Goal: Information Seeking & Learning: Learn about a topic

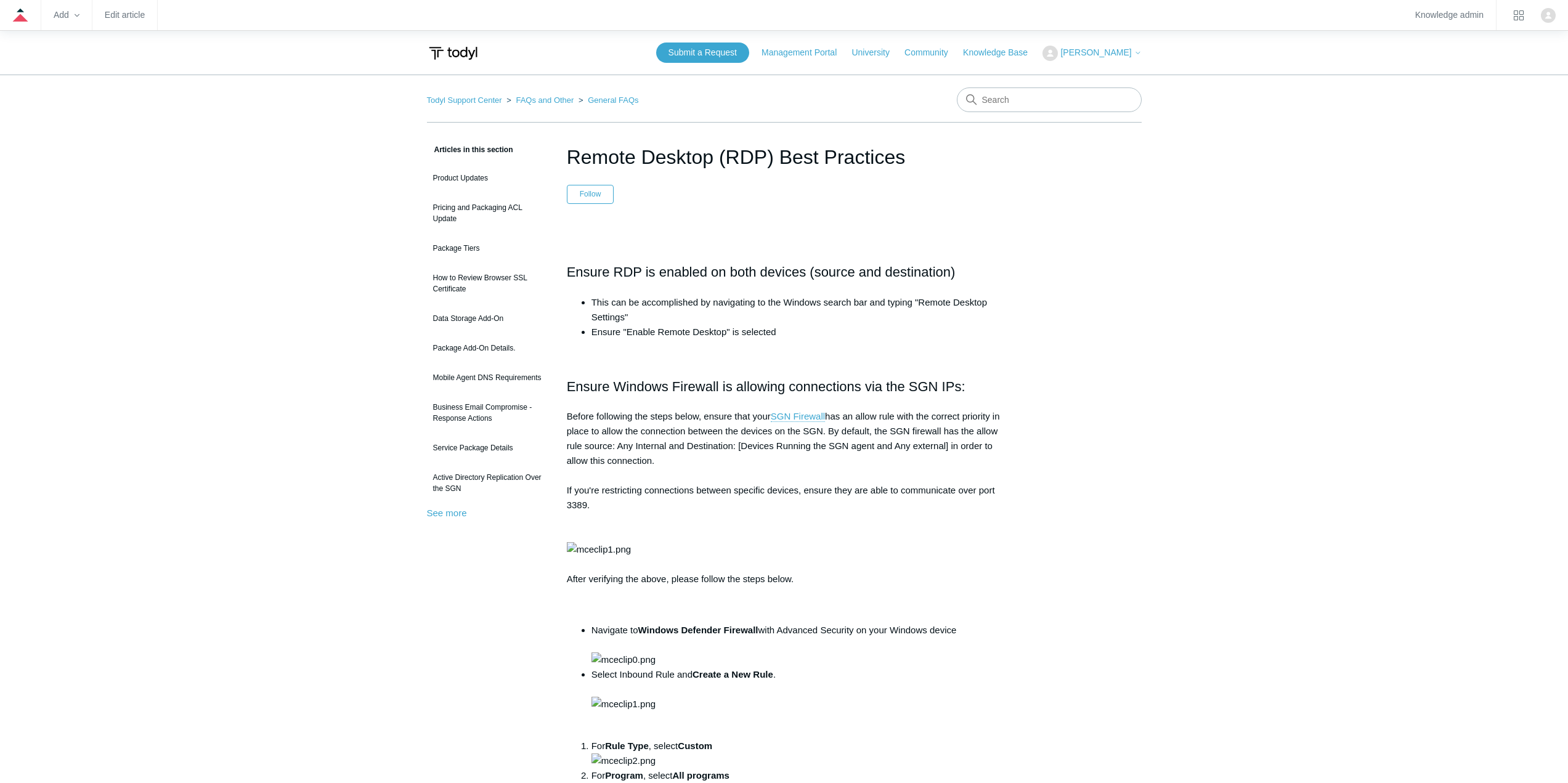
scroll to position [1624, 0]
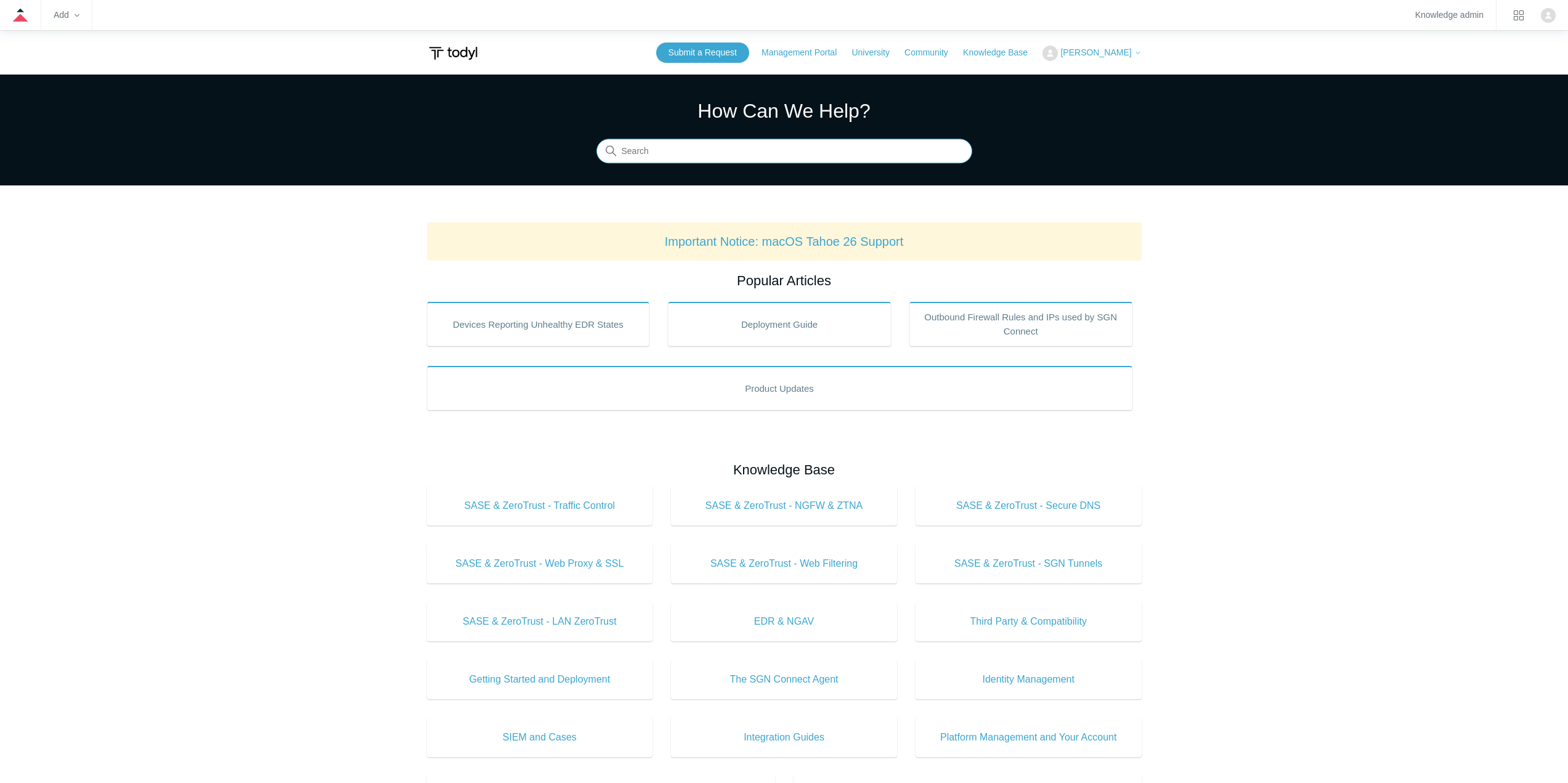
click at [678, 153] on input "Search" at bounding box center [784, 151] width 376 height 25
type input "BYOD"
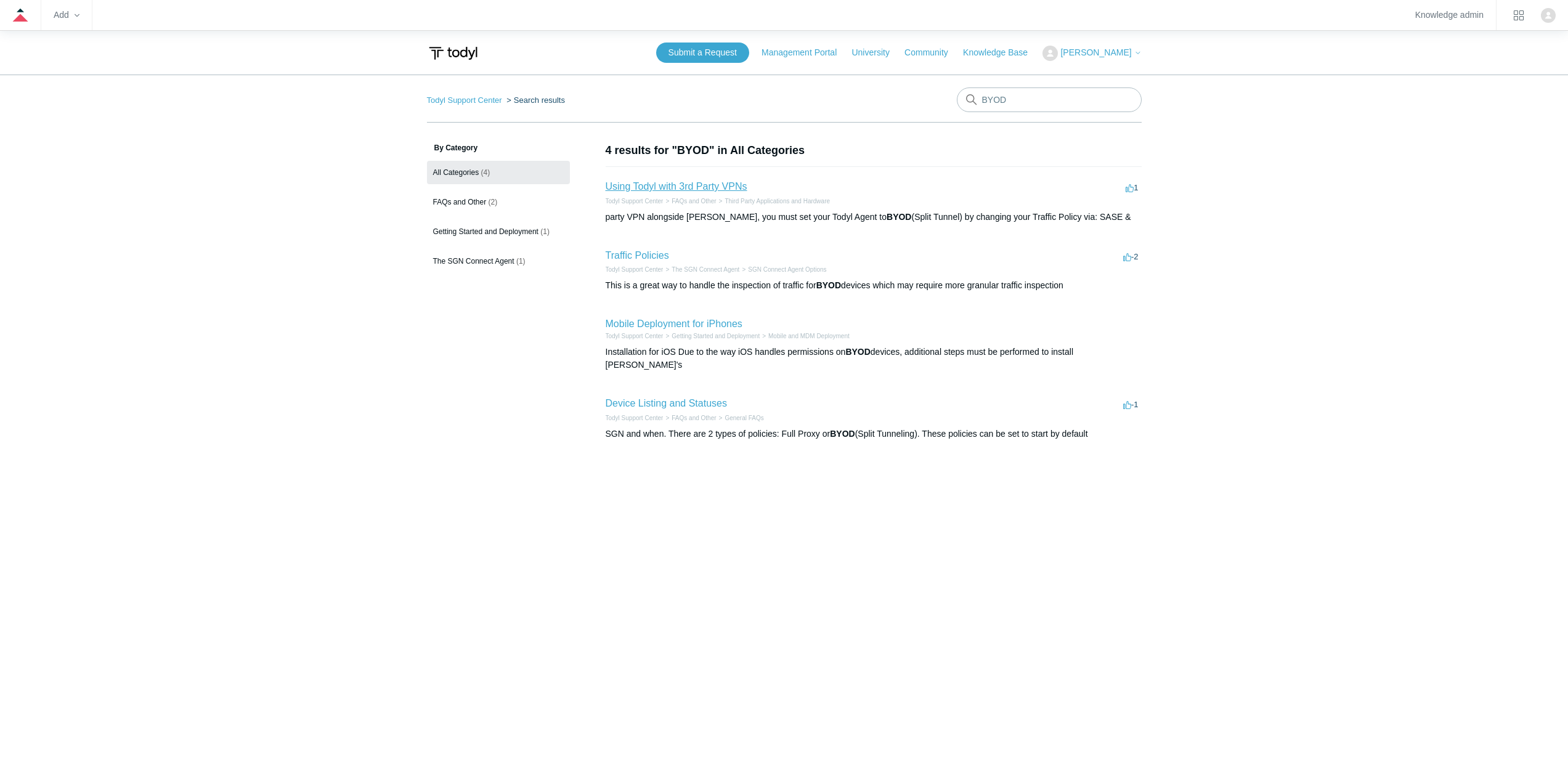
click at [702, 187] on link "Using Todyl with 3rd Party VPNs" at bounding box center [676, 186] width 142 height 11
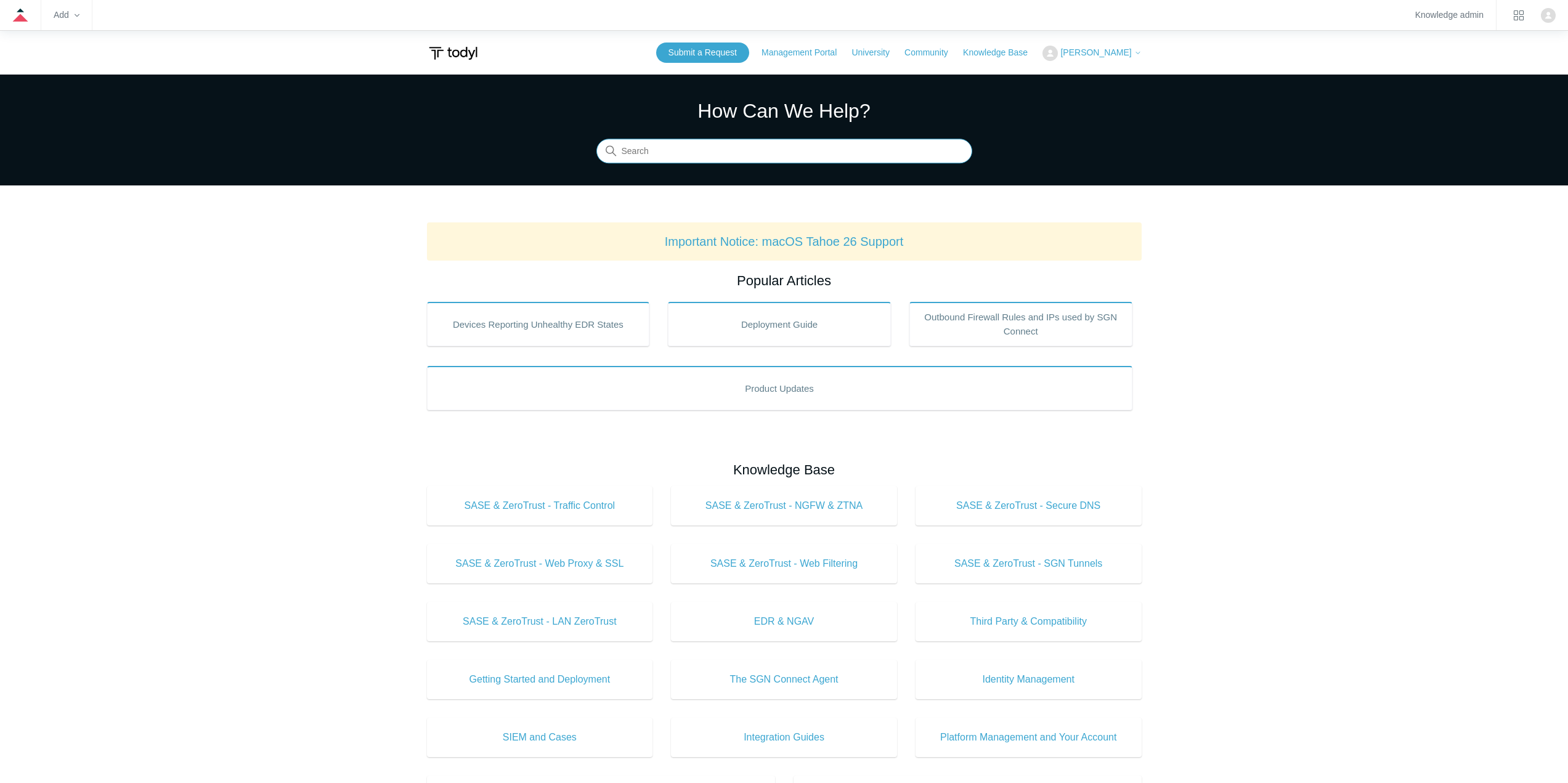
click at [717, 142] on input "Search" at bounding box center [784, 151] width 376 height 25
type input "ad dns"
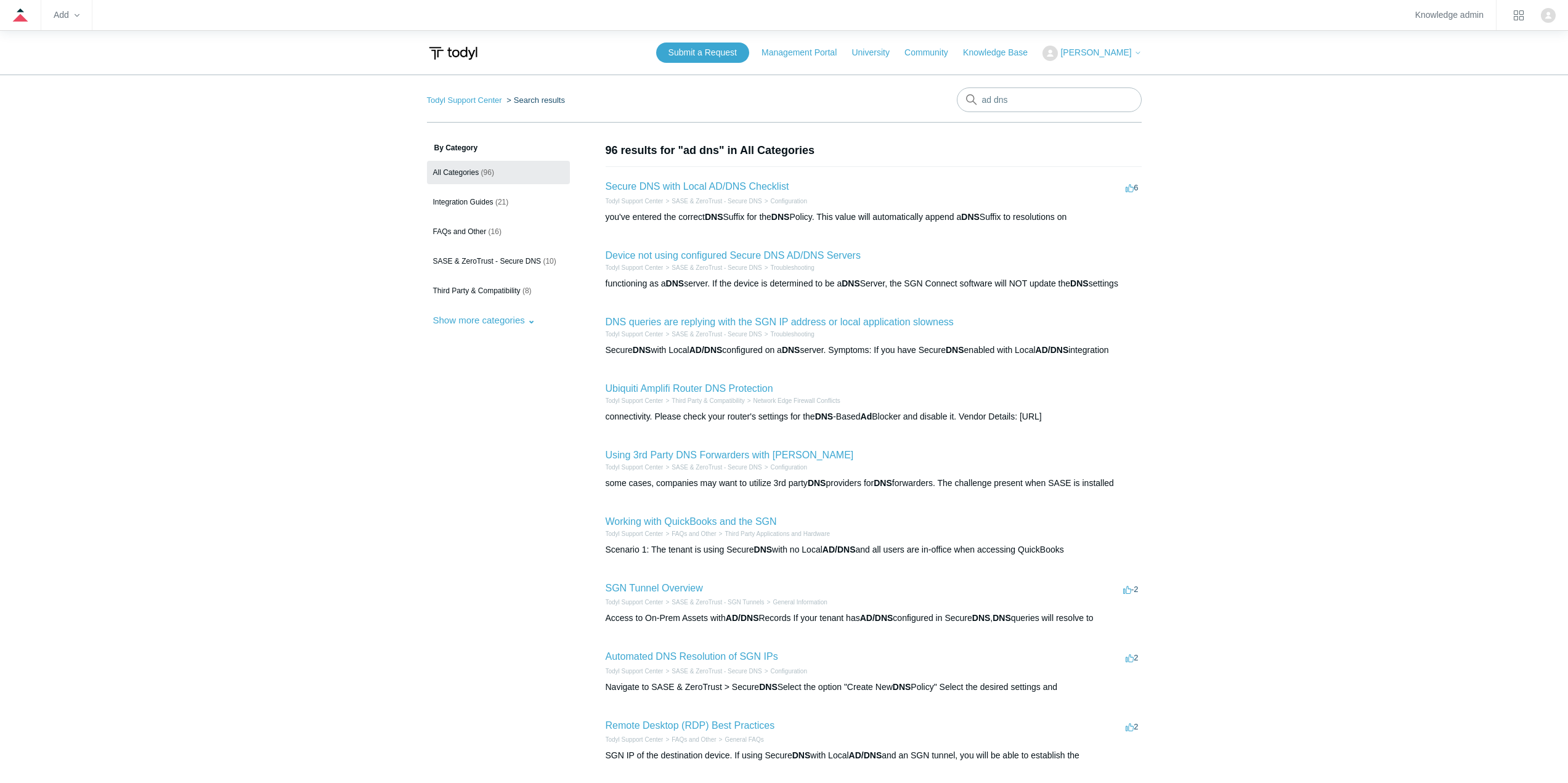
click at [713, 178] on li "Secure DNS with Local AD/DNS Checklist 6 votes 6 Todyl Support Center SASE & Ze…" at bounding box center [873, 200] width 536 height 70
click at [713, 187] on link "Secure DNS with Local AD/DNS Checklist" at bounding box center [697, 186] width 184 height 11
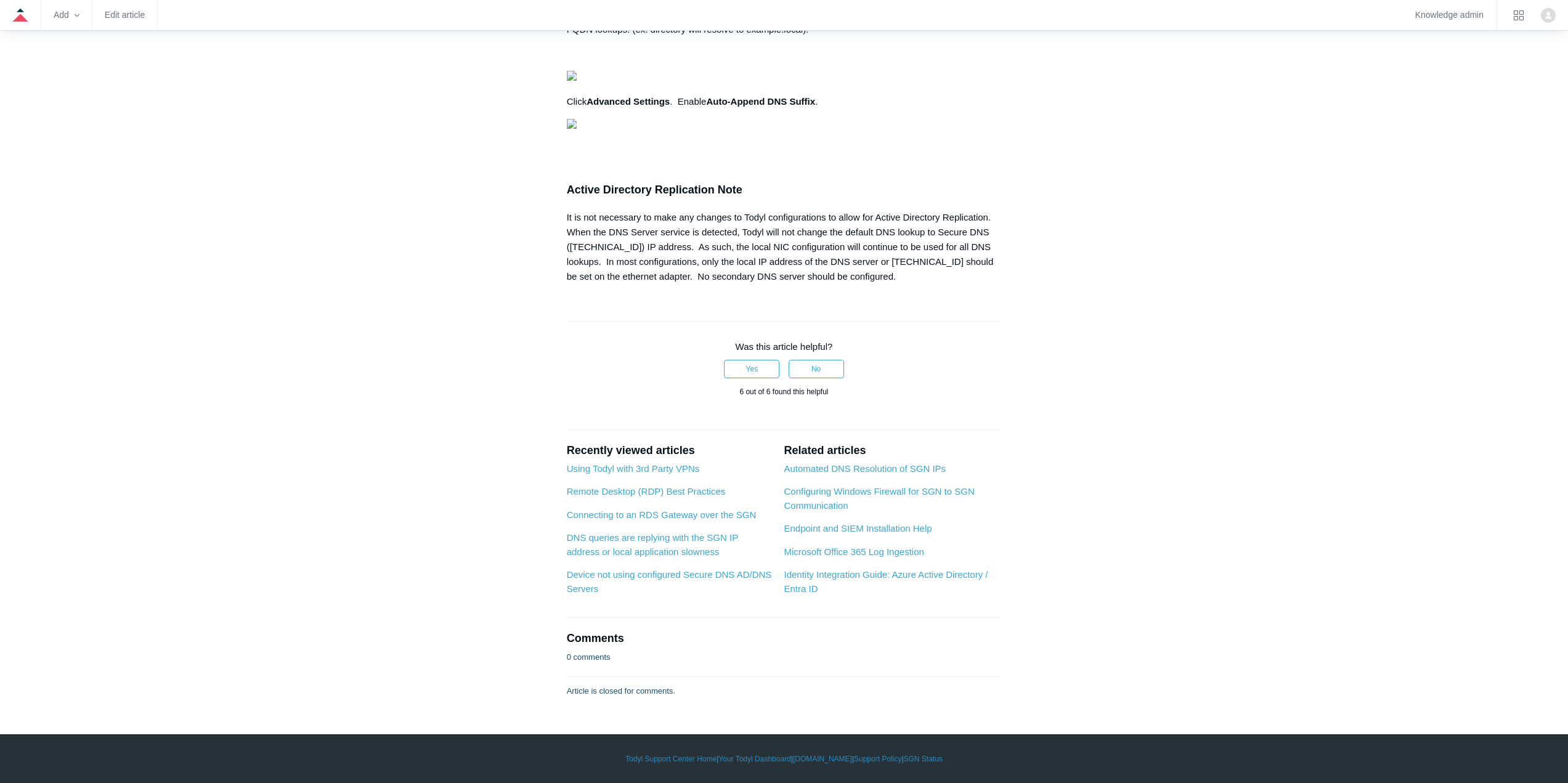
scroll to position [1170, 0]
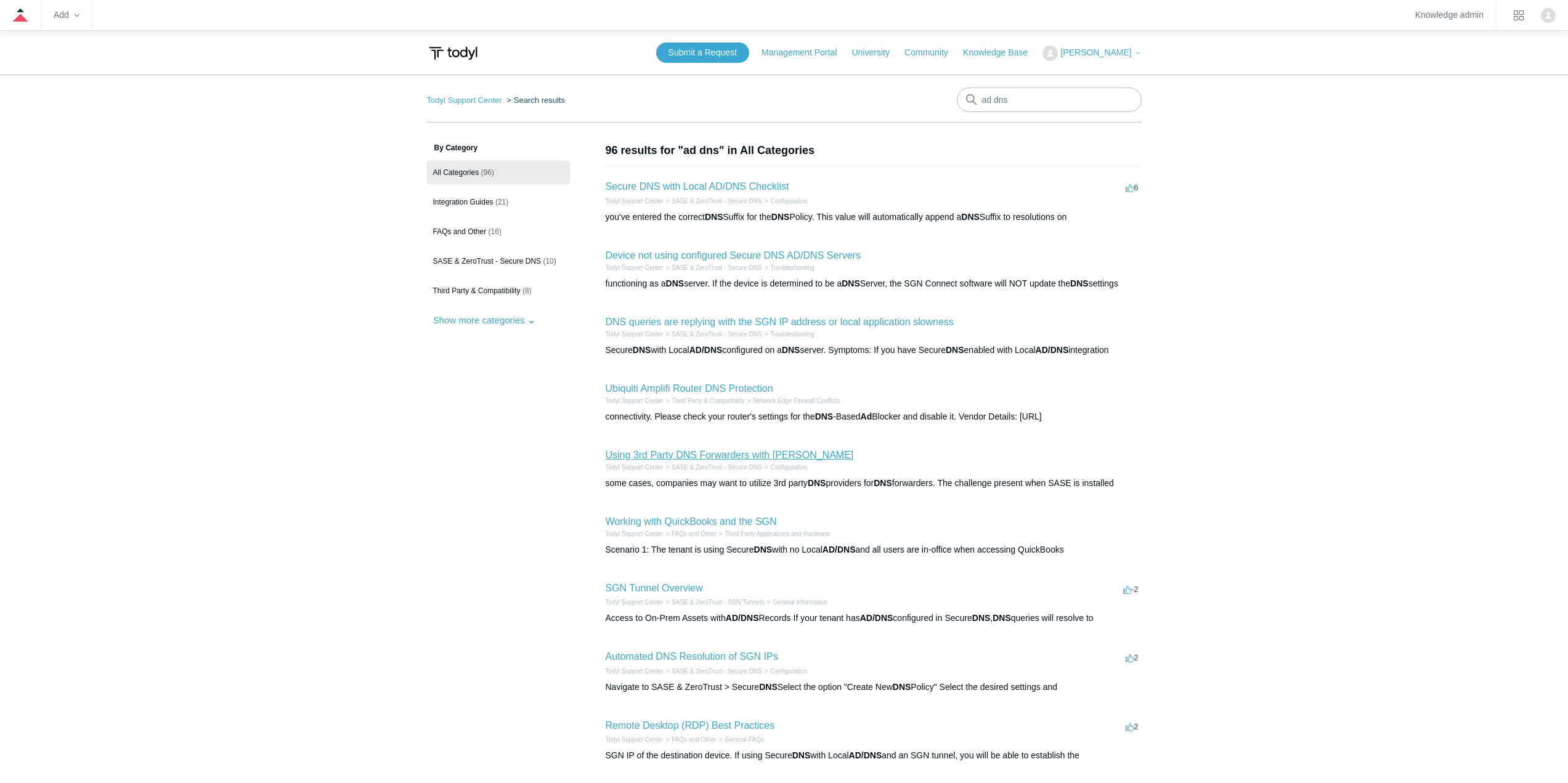
click at [720, 452] on link "Using 3rd Party DNS Forwarders with [PERSON_NAME]" at bounding box center [730, 455] width 248 height 11
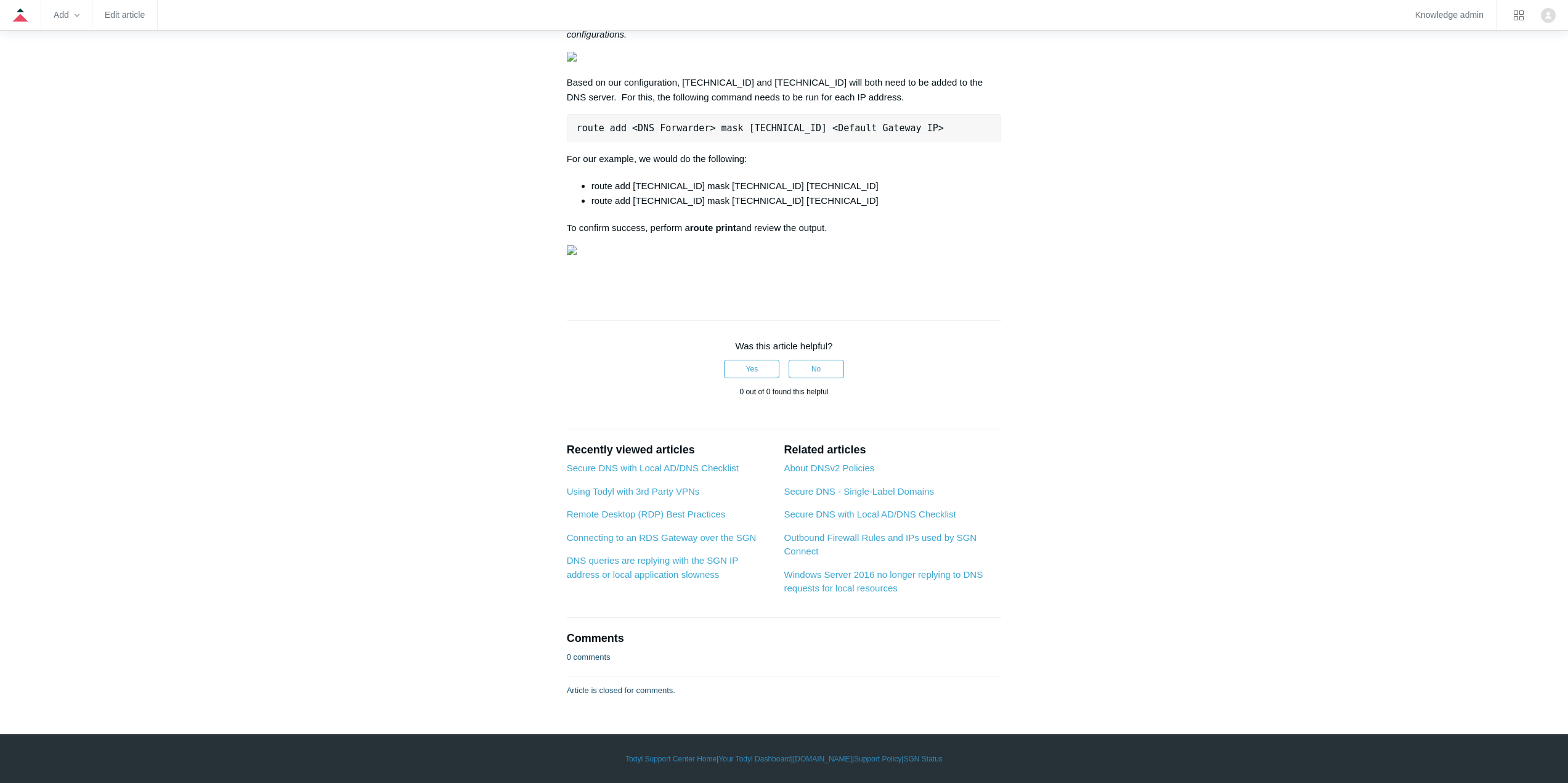
scroll to position [507, 0]
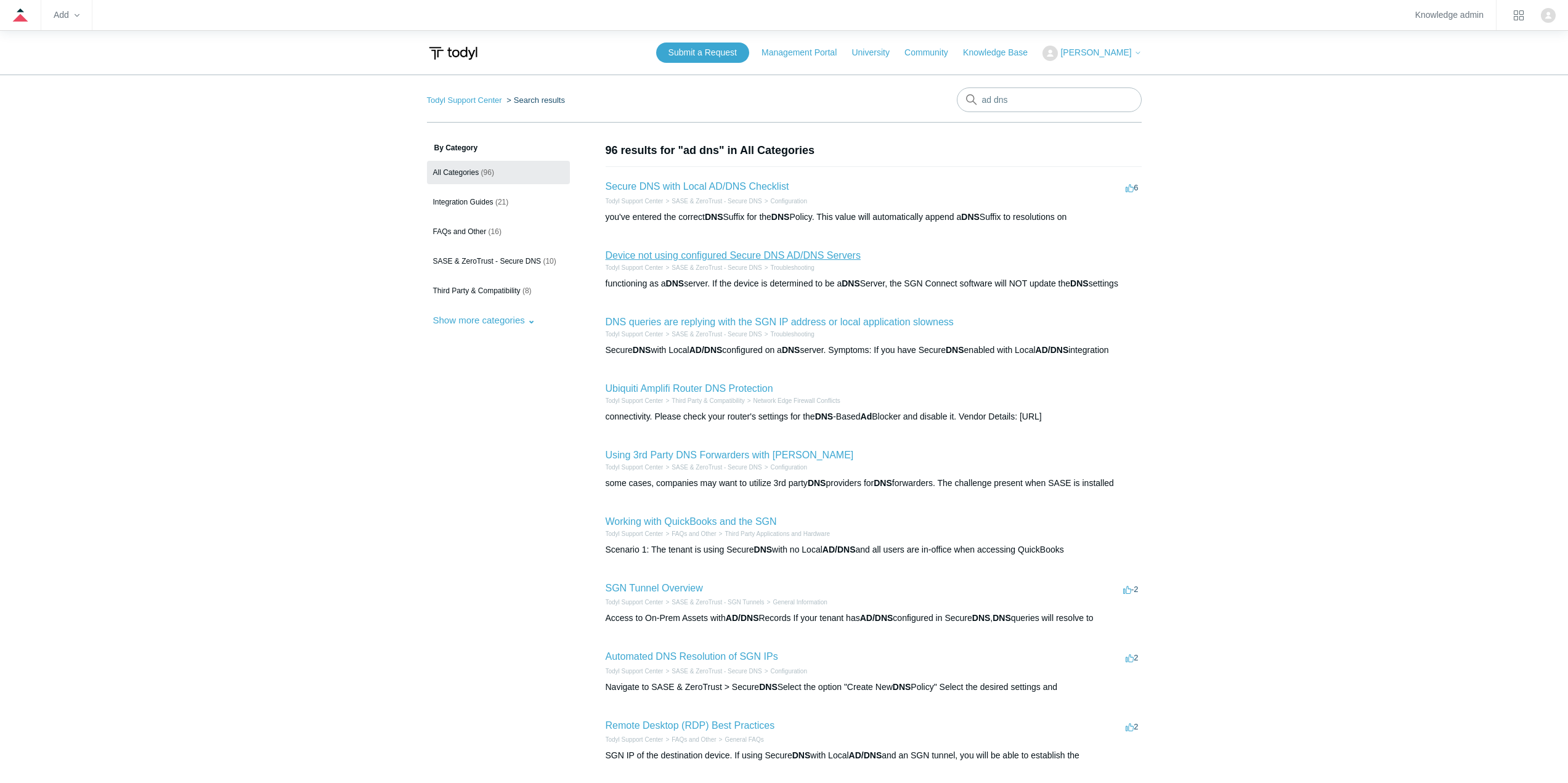
click at [737, 255] on link "Device not using configured Secure DNS AD/DNS Servers" at bounding box center [733, 256] width 255 height 11
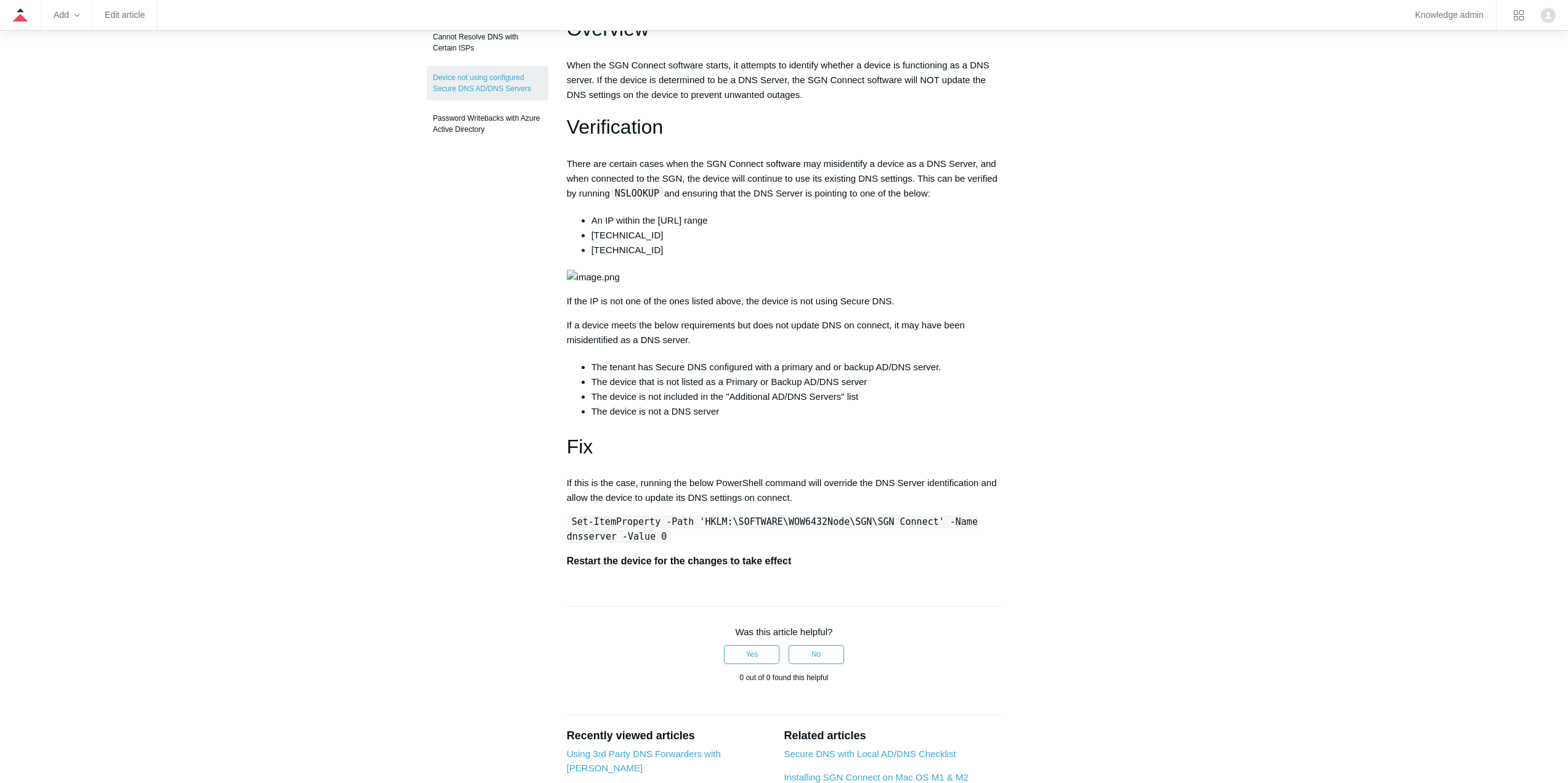
scroll to position [88, 0]
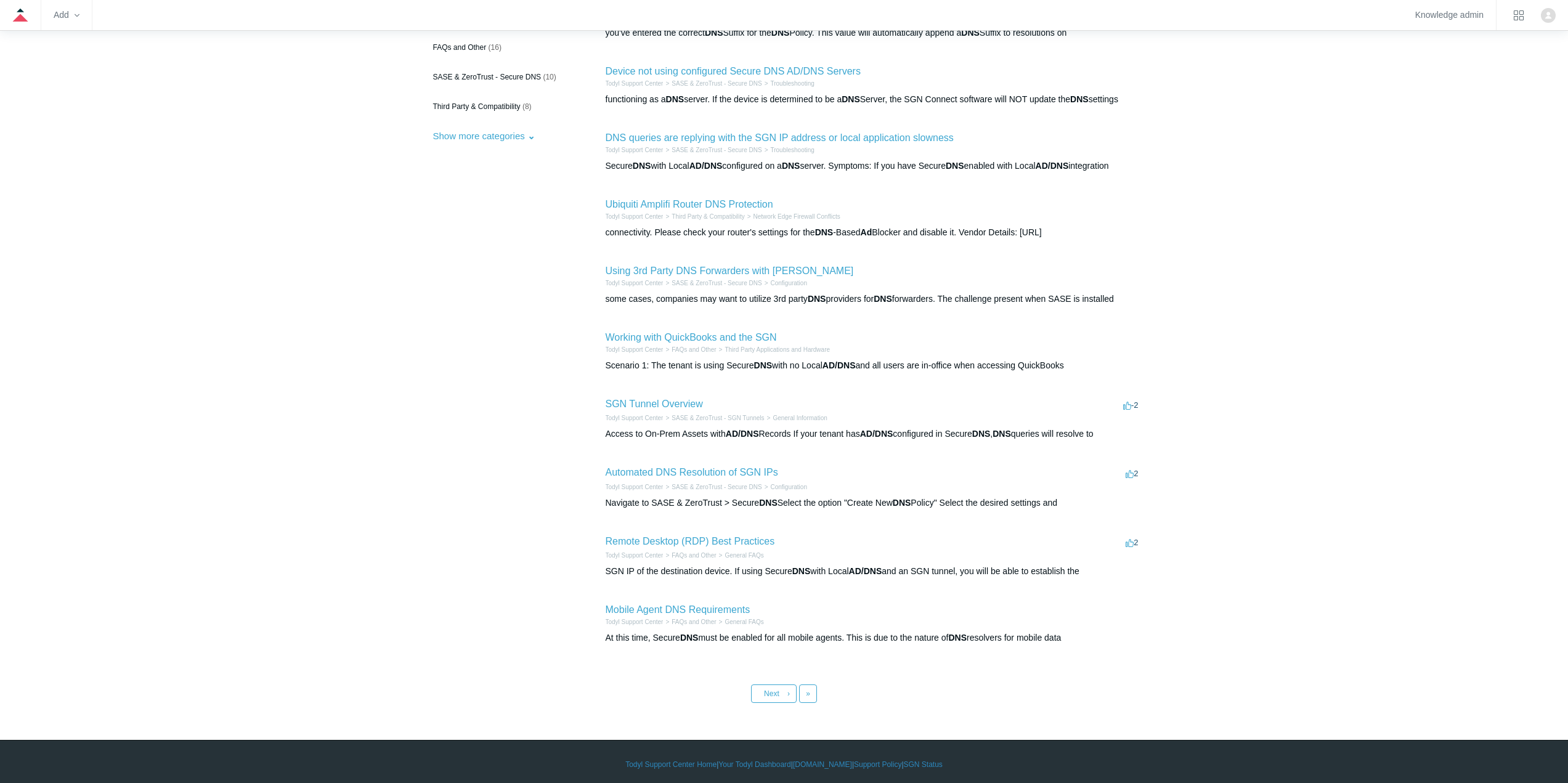
scroll to position [190, 0]
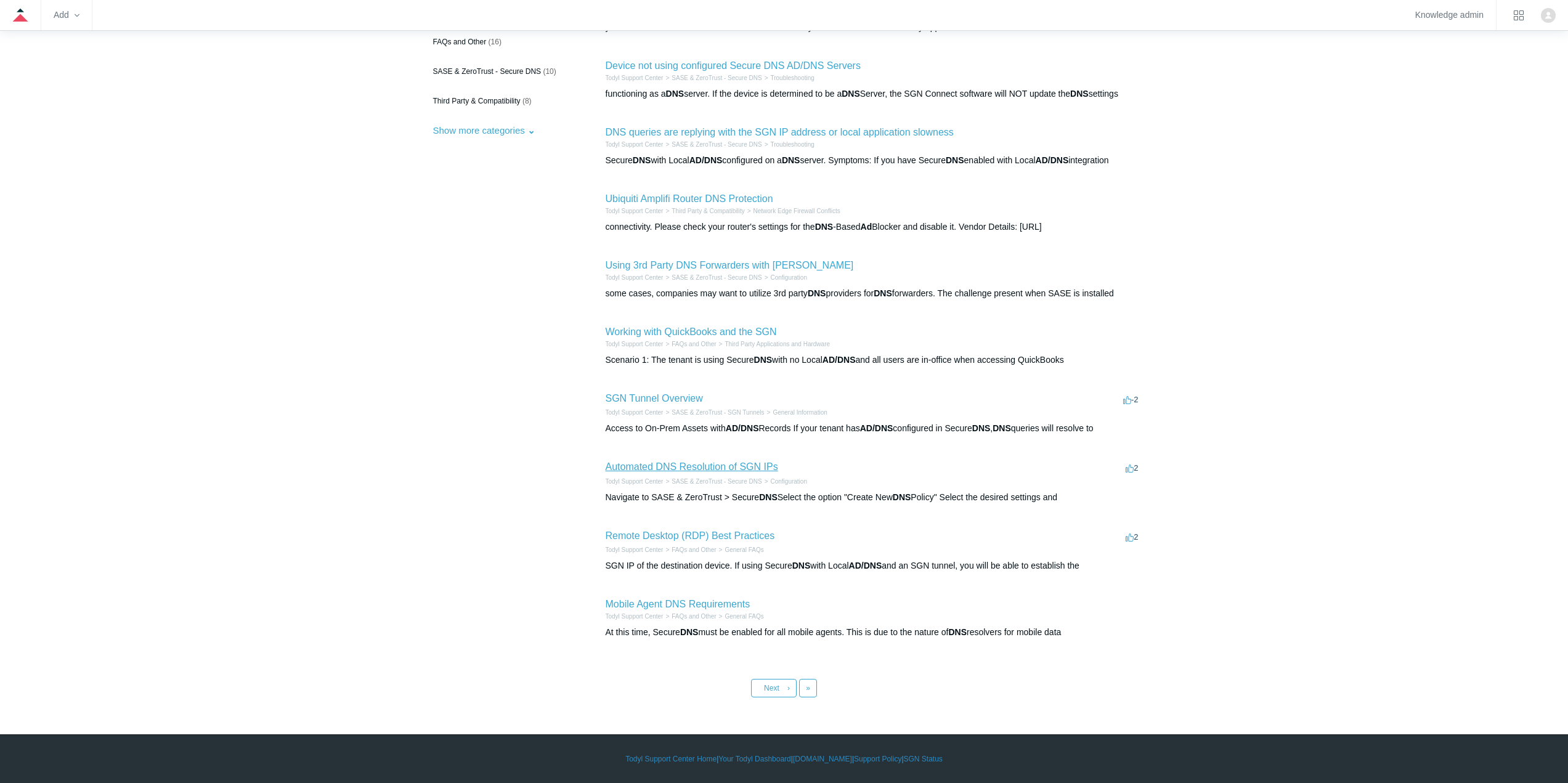
click at [745, 466] on link "Automated DNS Resolution of SGN IPs" at bounding box center [692, 467] width 173 height 11
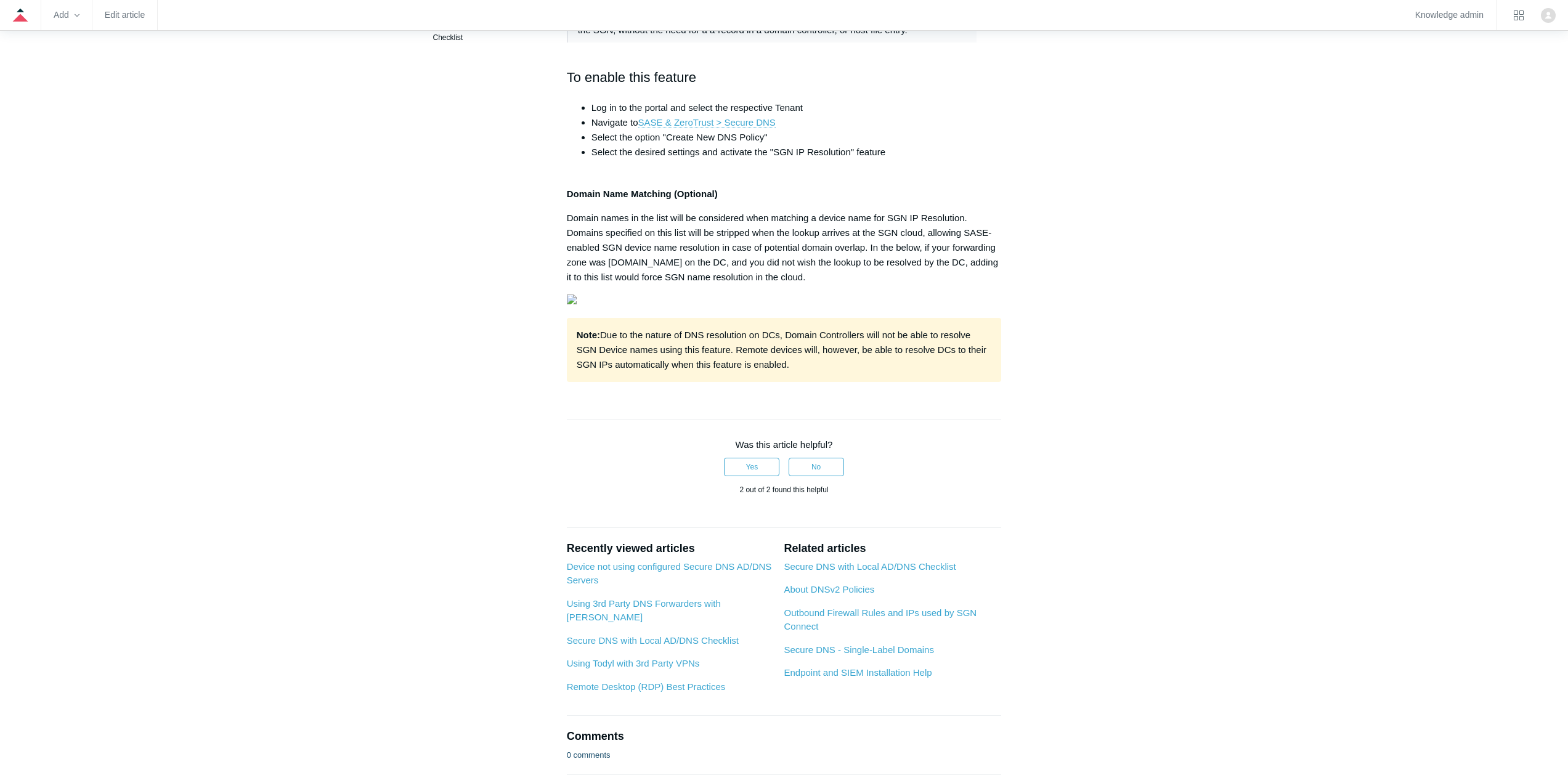
scroll to position [559, 0]
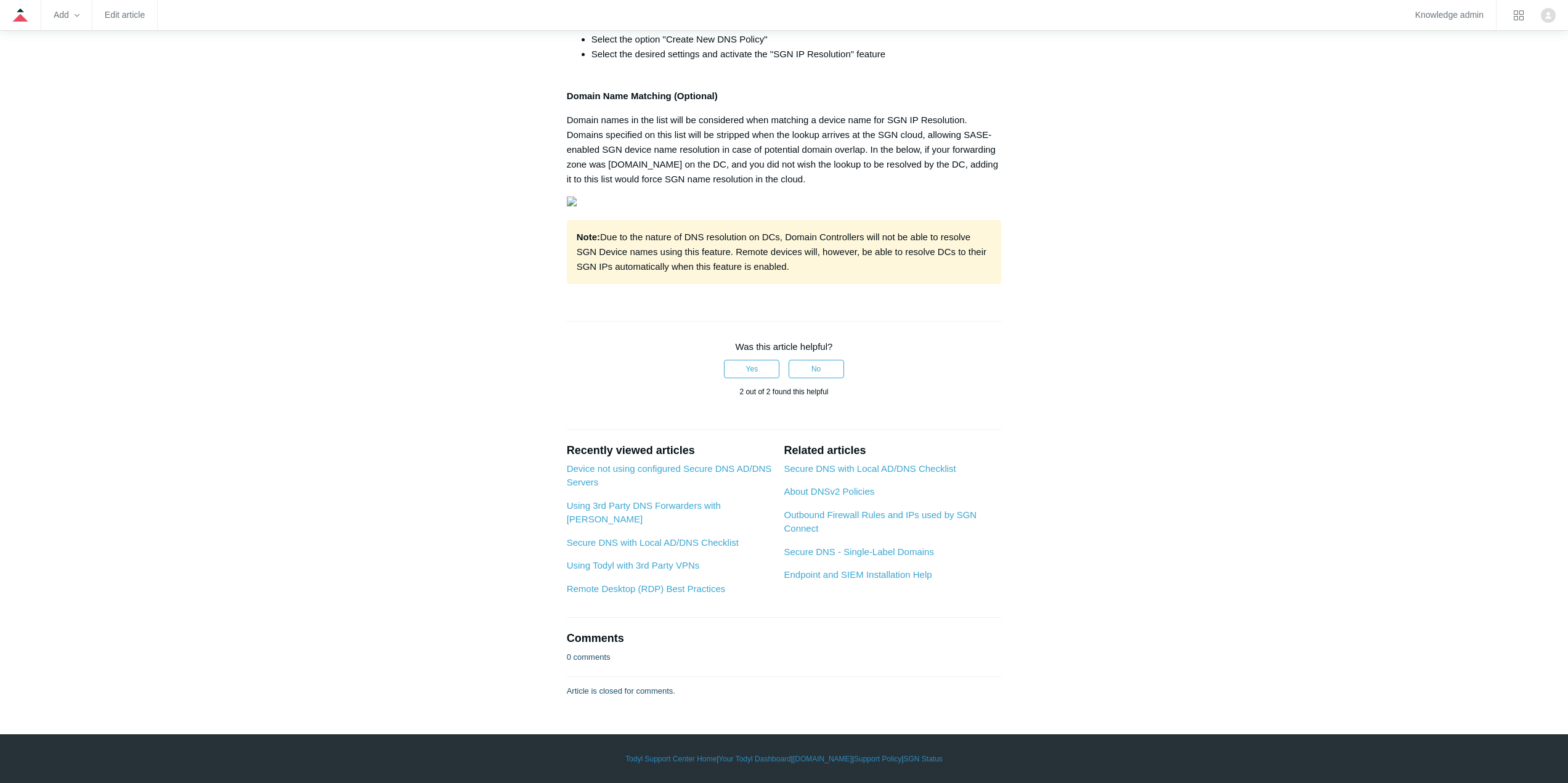
drag, startPoint x: 0, startPoint y: 0, endPoint x: 745, endPoint y: 464, distance: 877.7
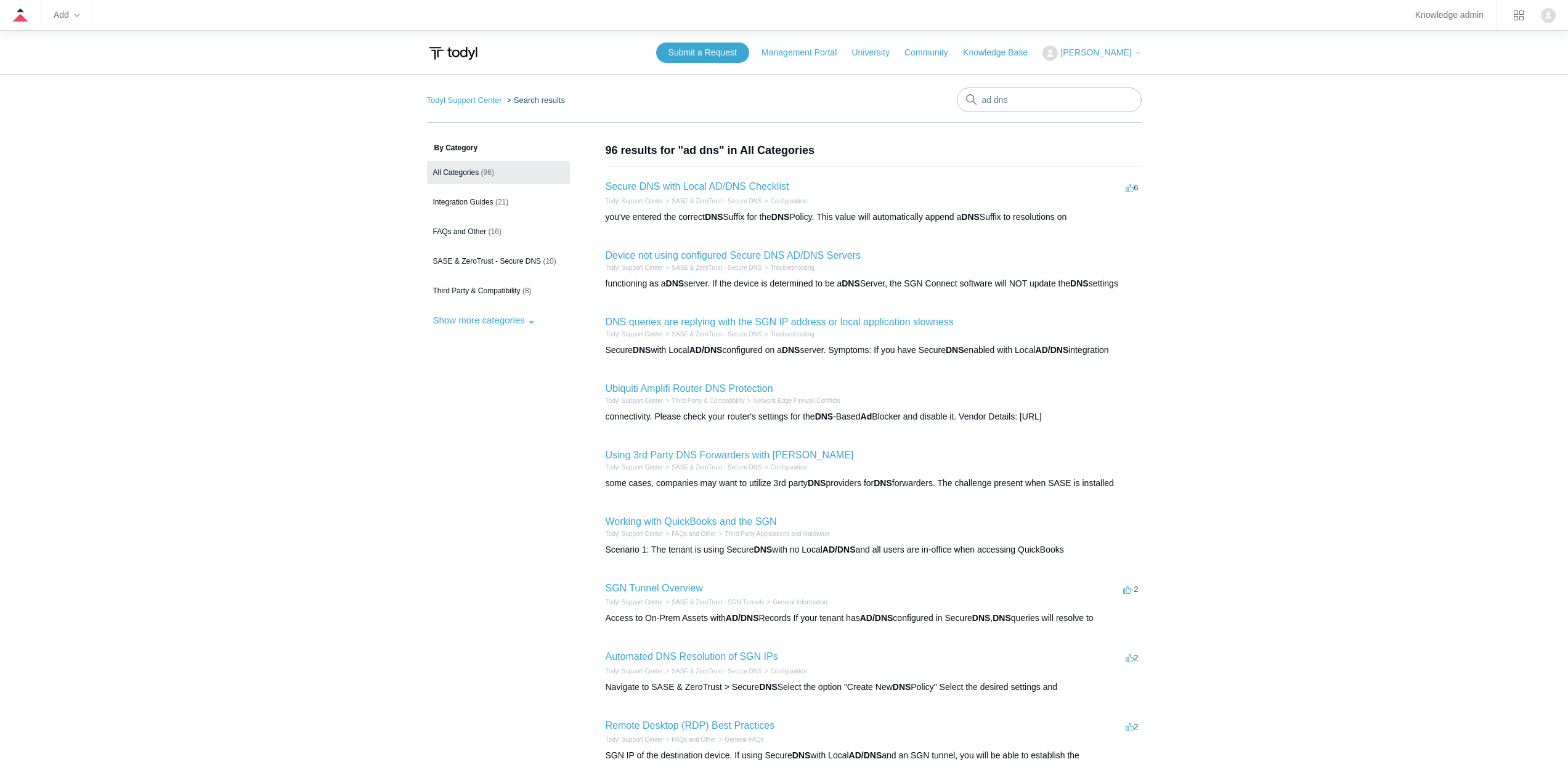
scroll to position [190, 0]
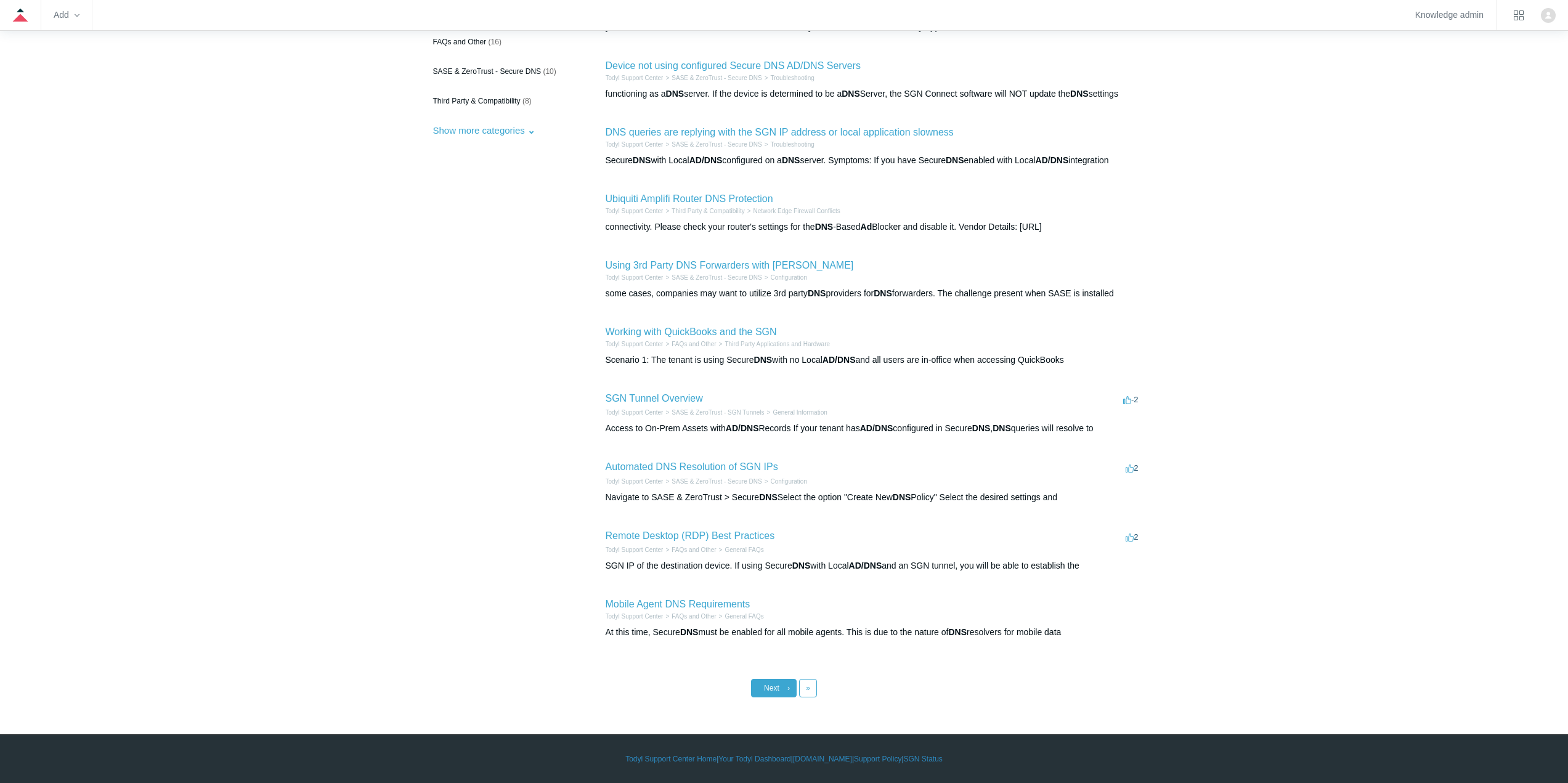
click at [776, 682] on link "Next ›" at bounding box center [774, 688] width 46 height 18
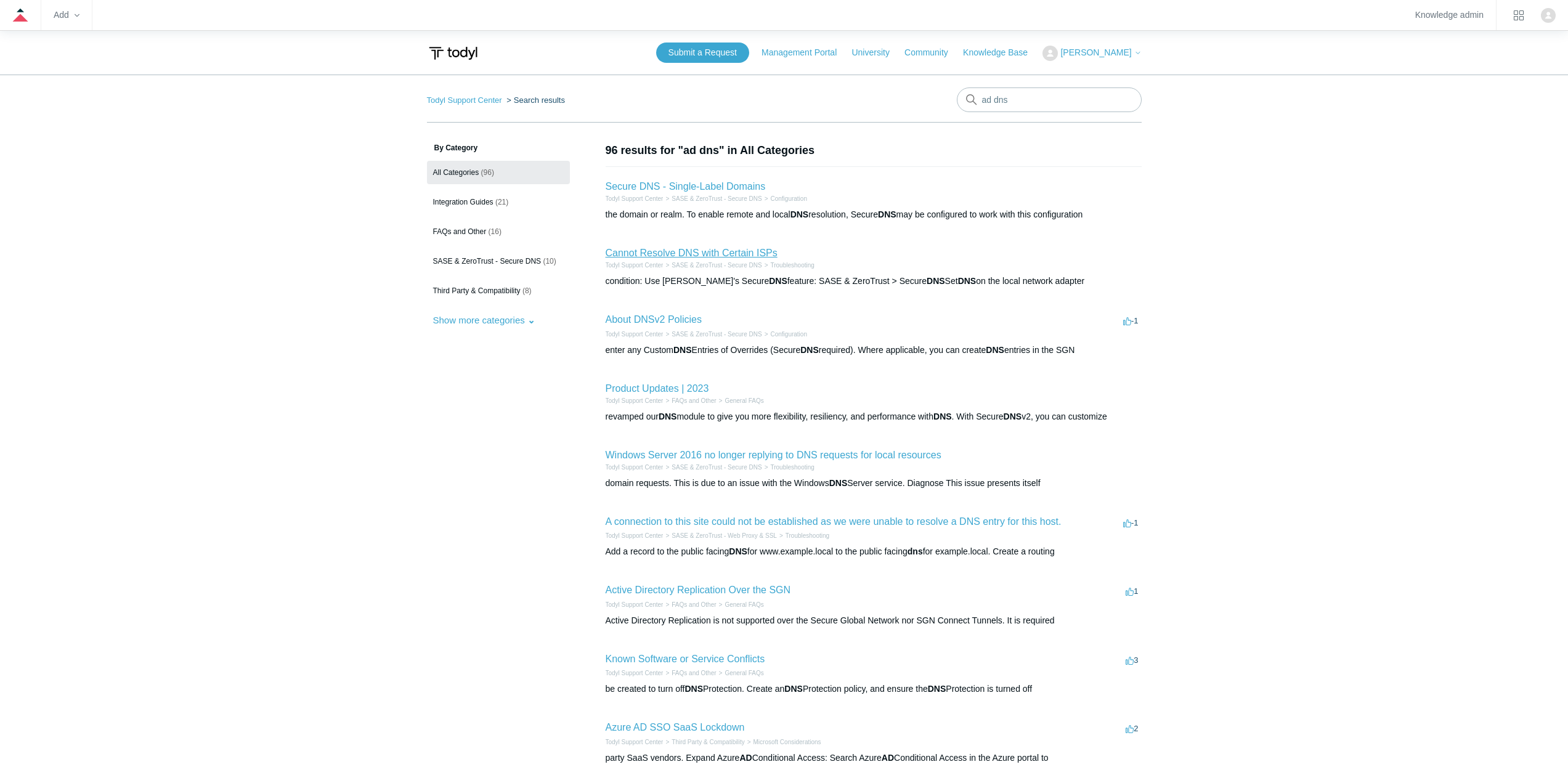
click at [762, 256] on link "Cannot Resolve DNS with Certain ISPs" at bounding box center [691, 253] width 172 height 11
click at [1017, 104] on input "ad dns" at bounding box center [1050, 100] width 185 height 25
type input "sgn ip dns records powershell"
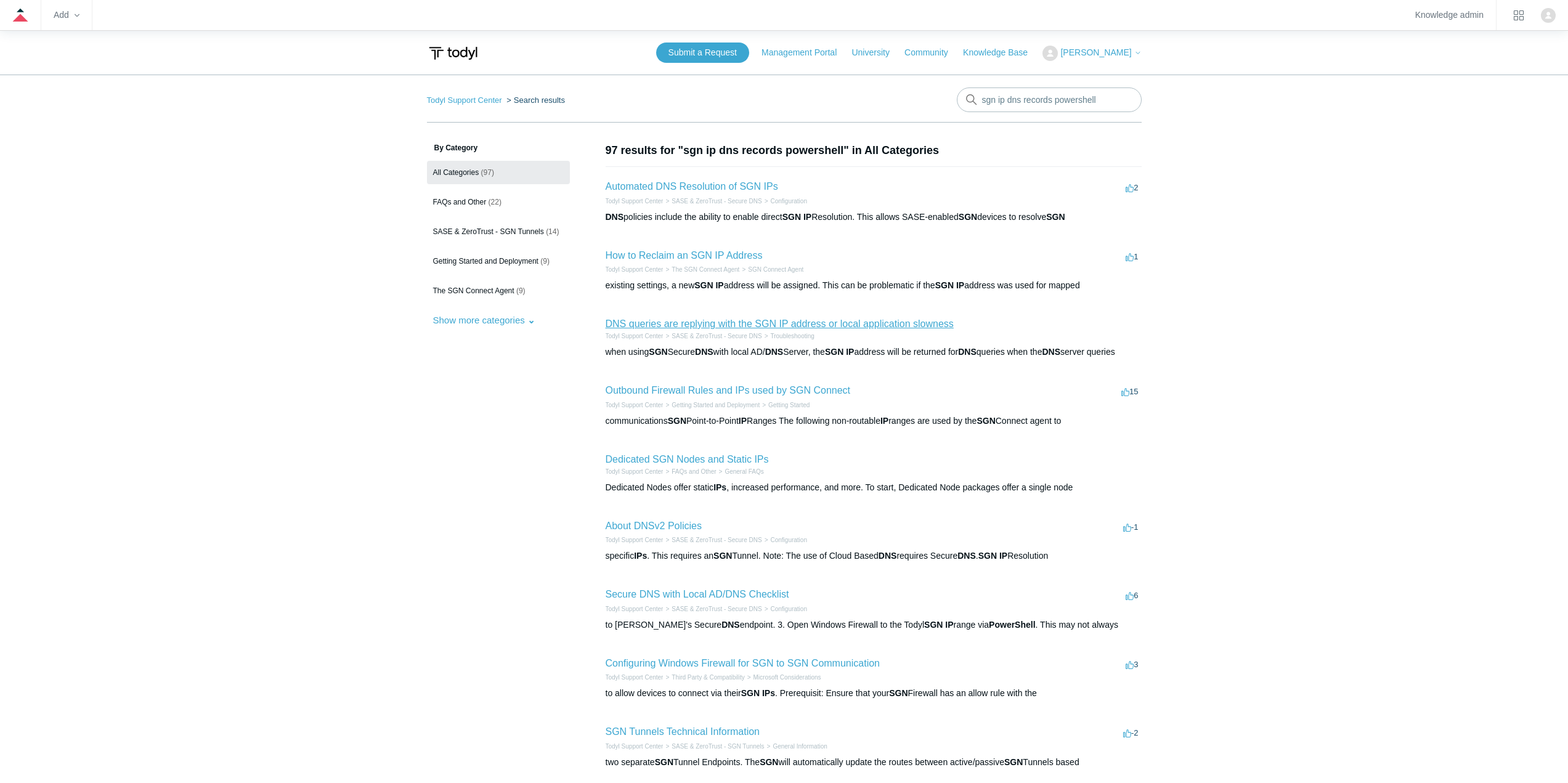
click at [762, 323] on link "DNS queries are replying with the SGN IP address or local application slowness" at bounding box center [780, 324] width 348 height 11
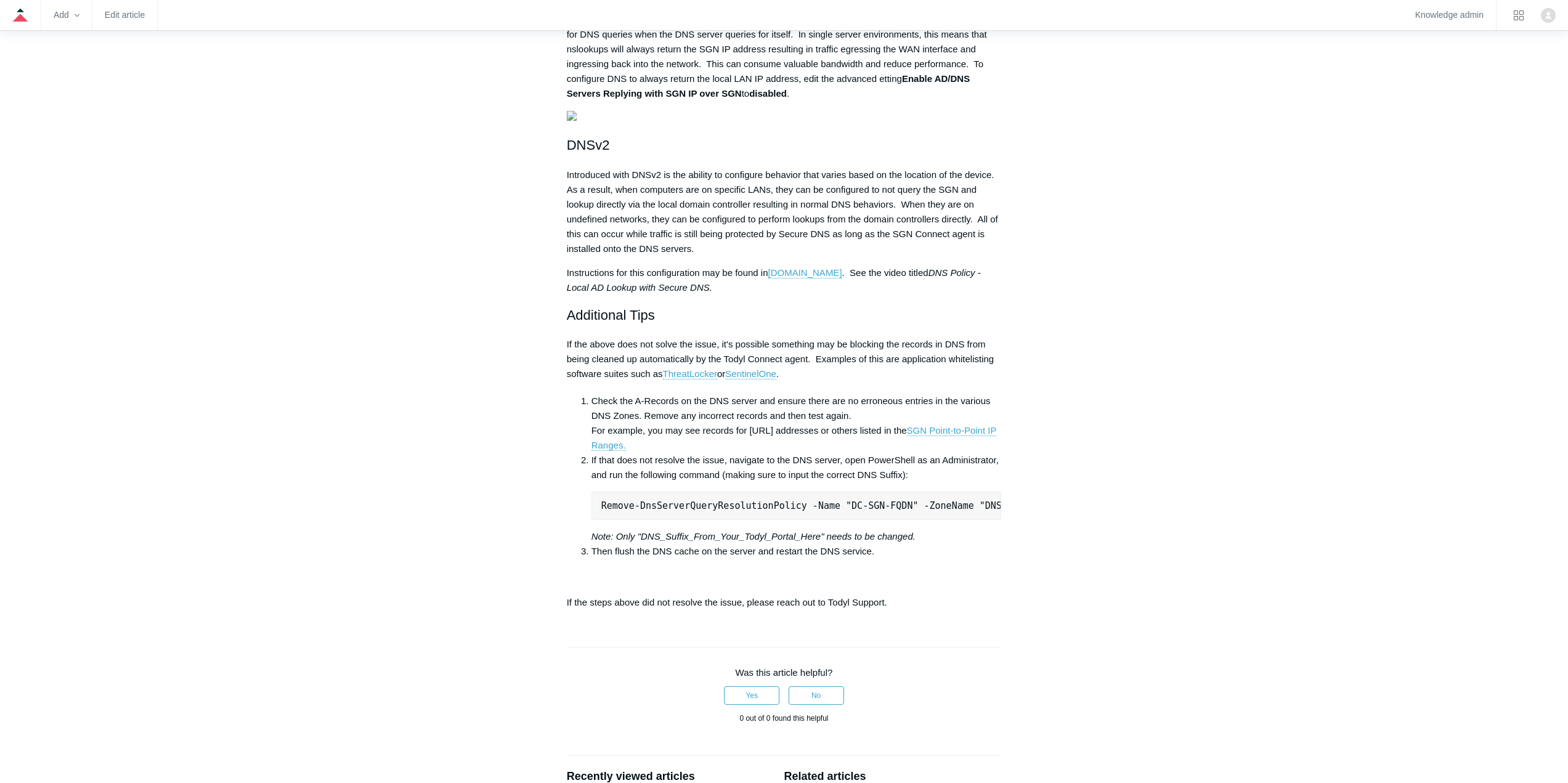
scroll to position [768, 0]
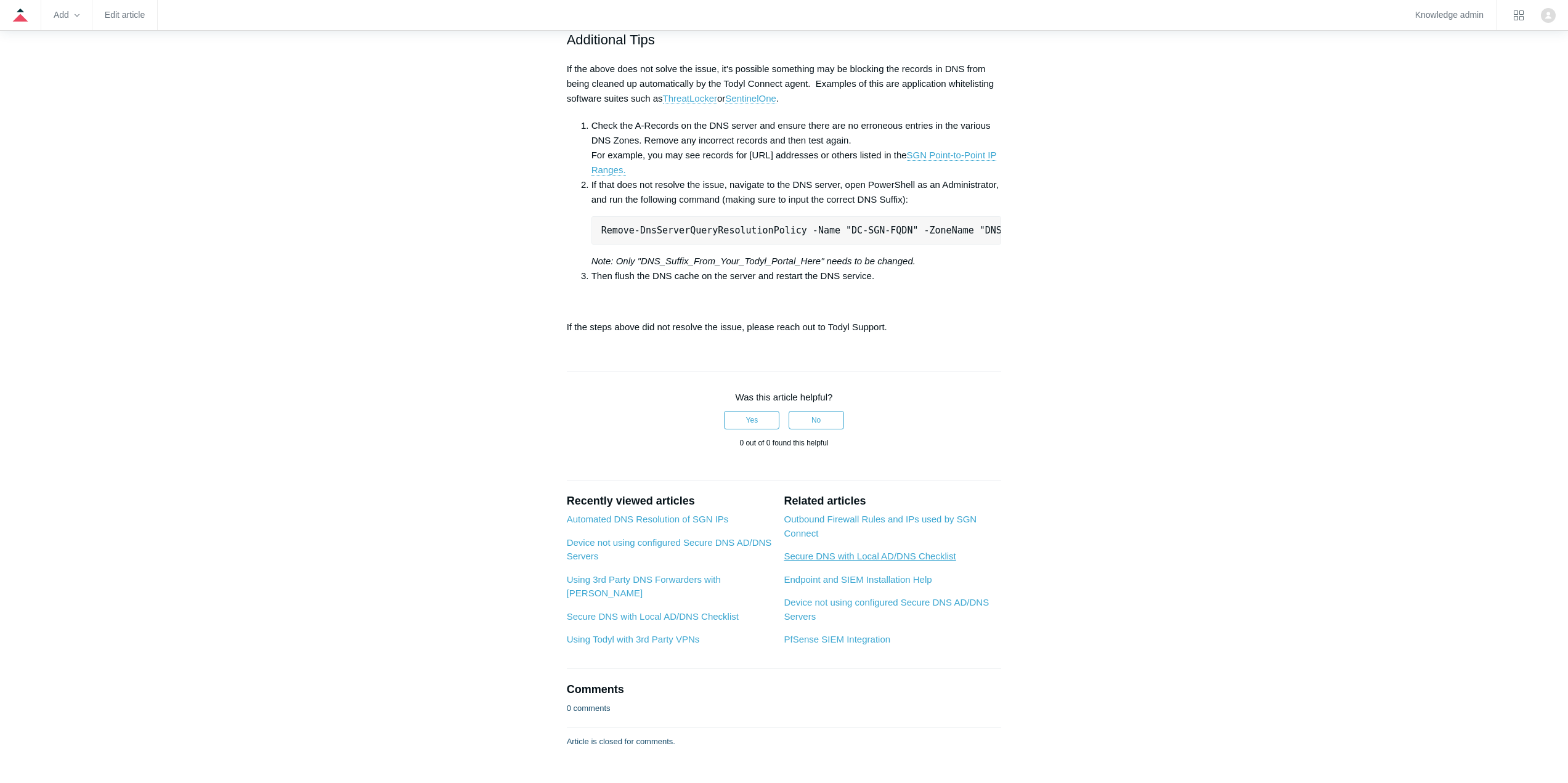
click at [822, 562] on link "Secure DNS with Local AD/DNS Checklist" at bounding box center [869, 556] width 172 height 11
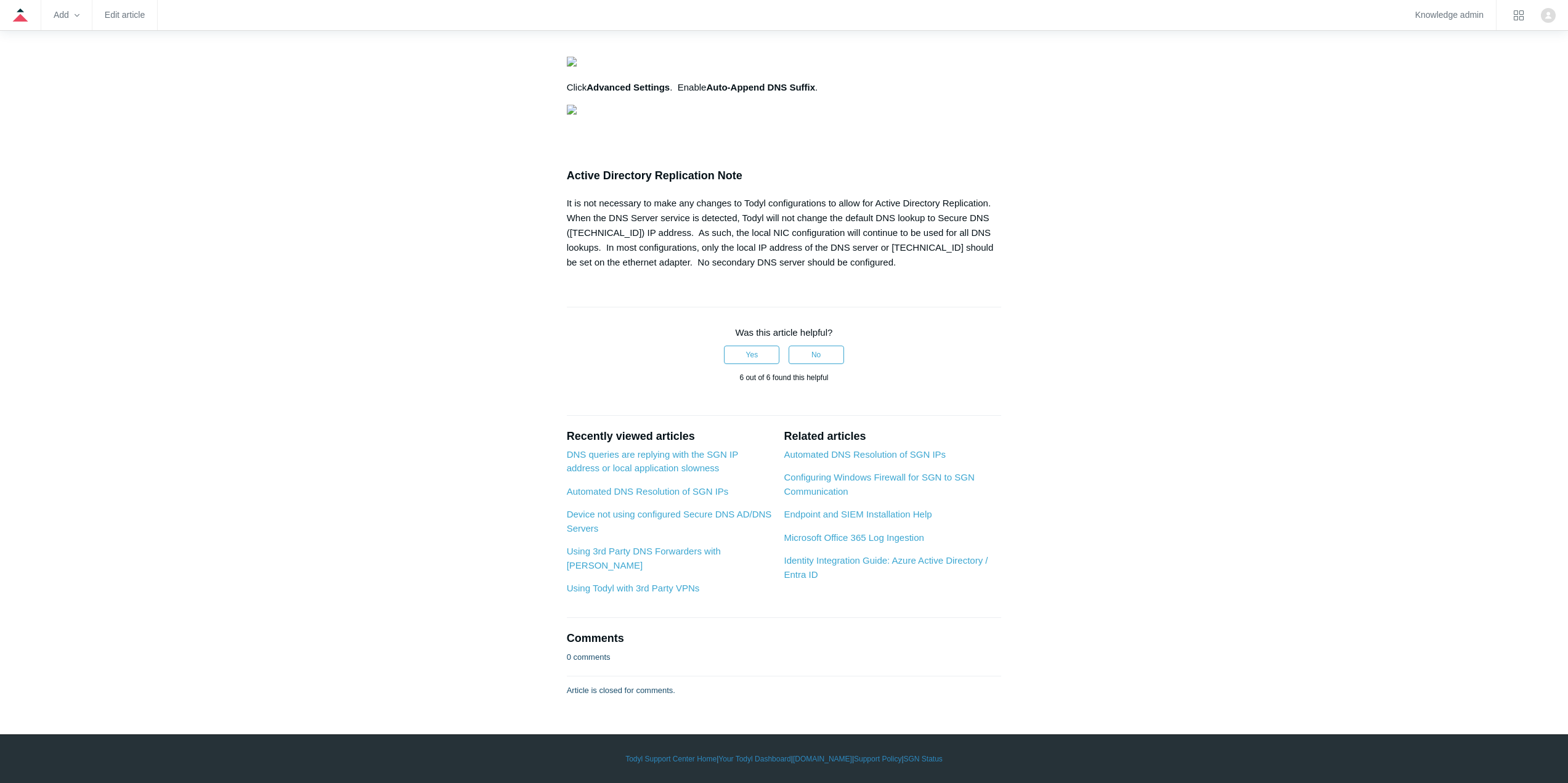
scroll to position [1341, 0]
